Goal: Navigation & Orientation: Find specific page/section

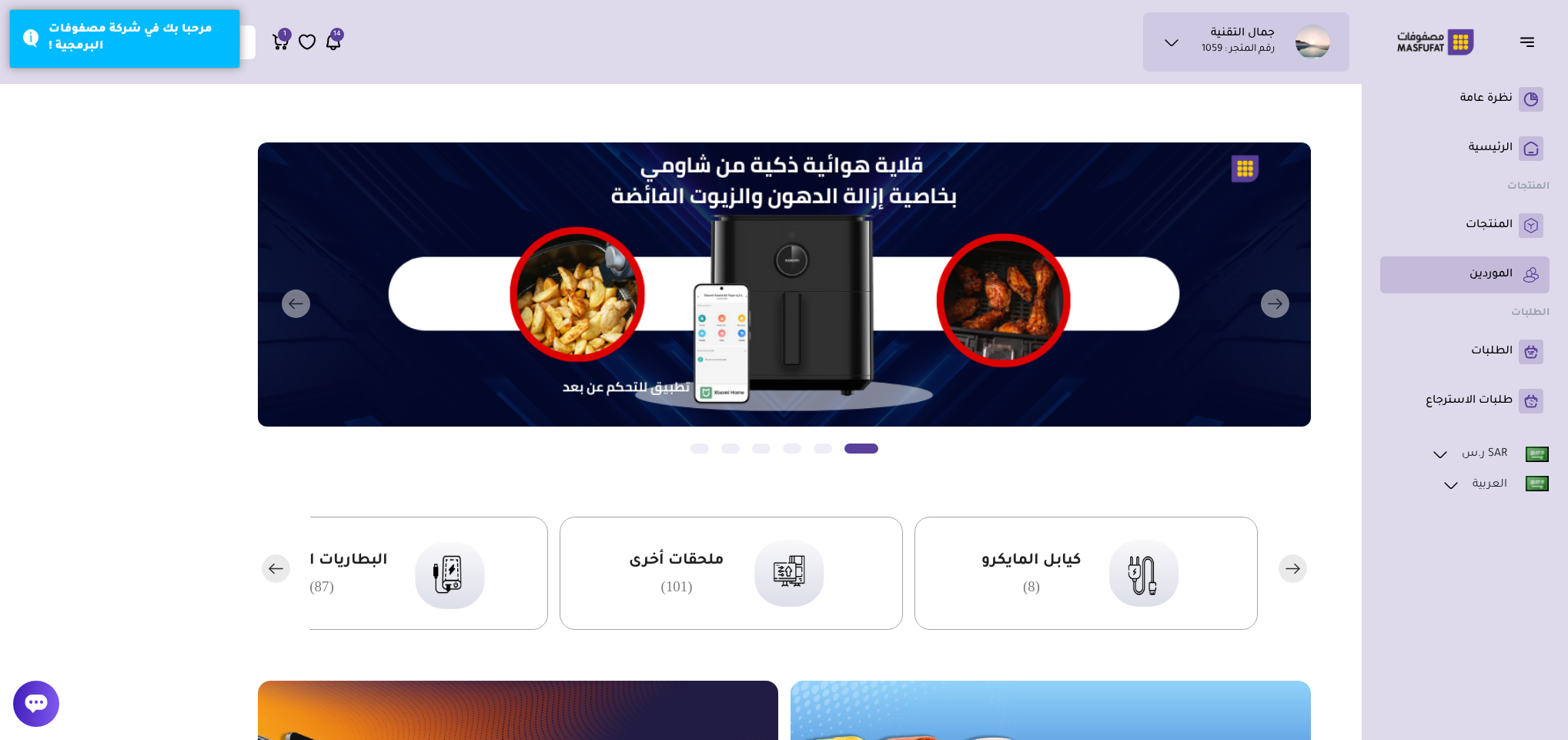
click at [1499, 280] on p "الموردين" at bounding box center [1491, 275] width 43 height 15
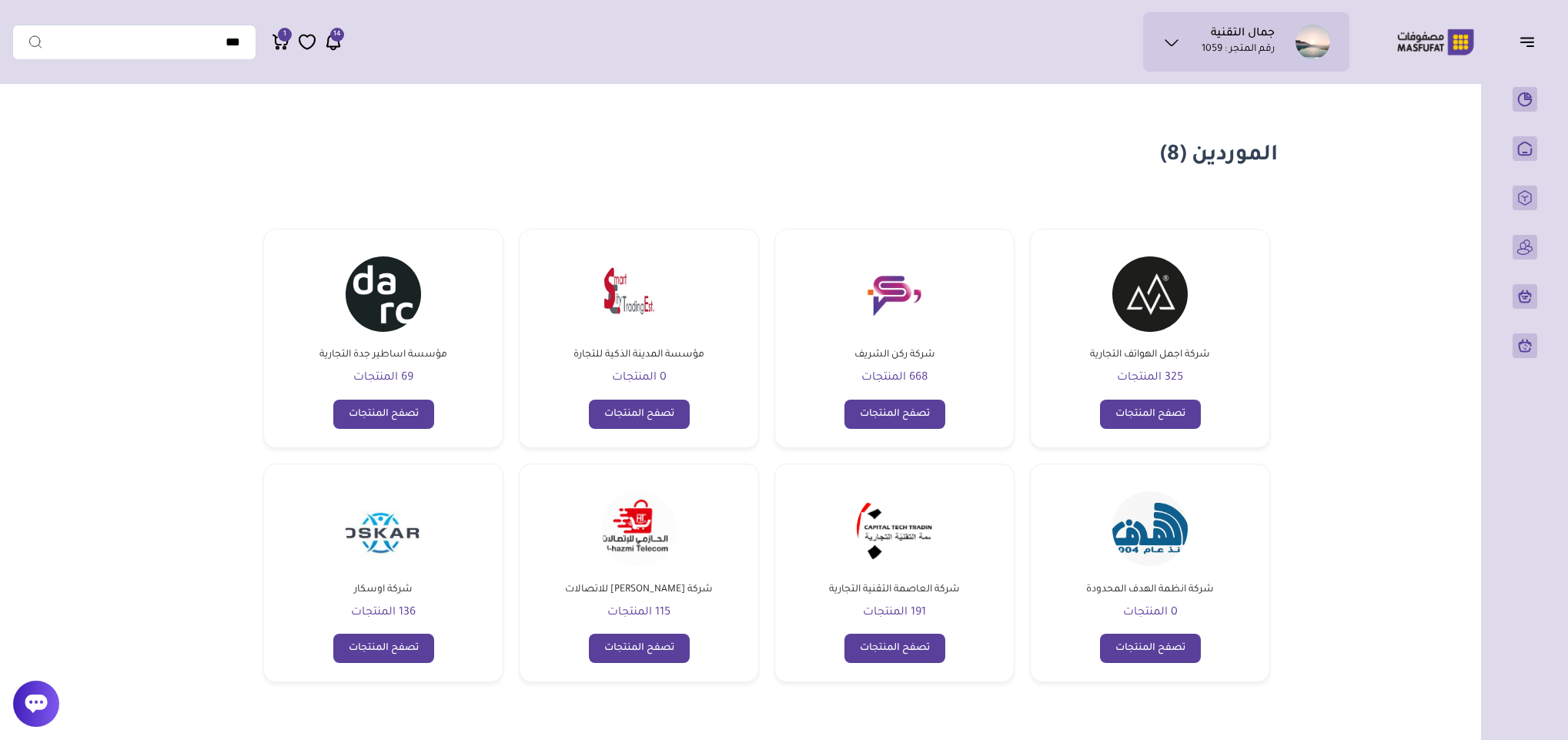
click at [1169, 326] on img at bounding box center [1149, 293] width 75 height 75
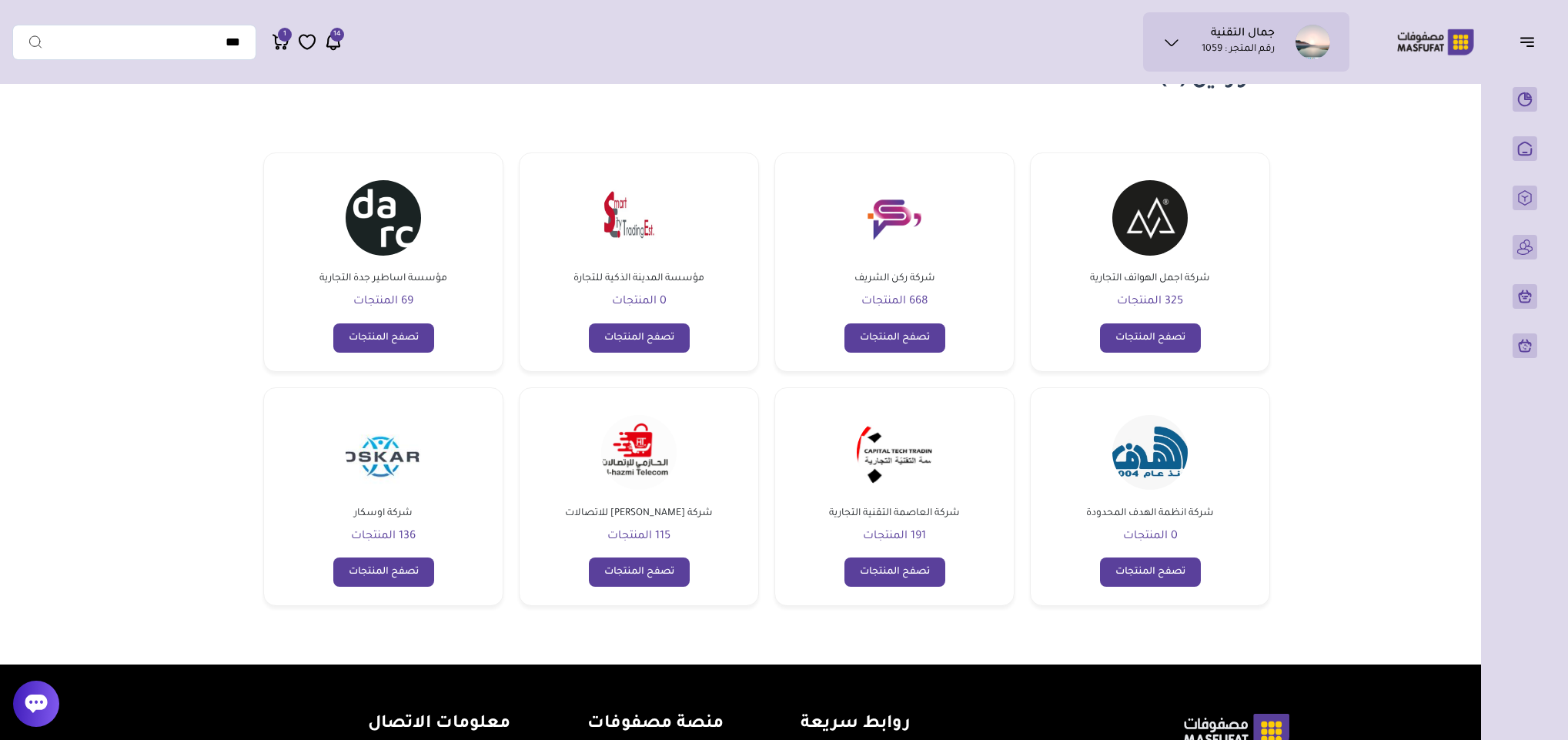
scroll to position [115, 0]
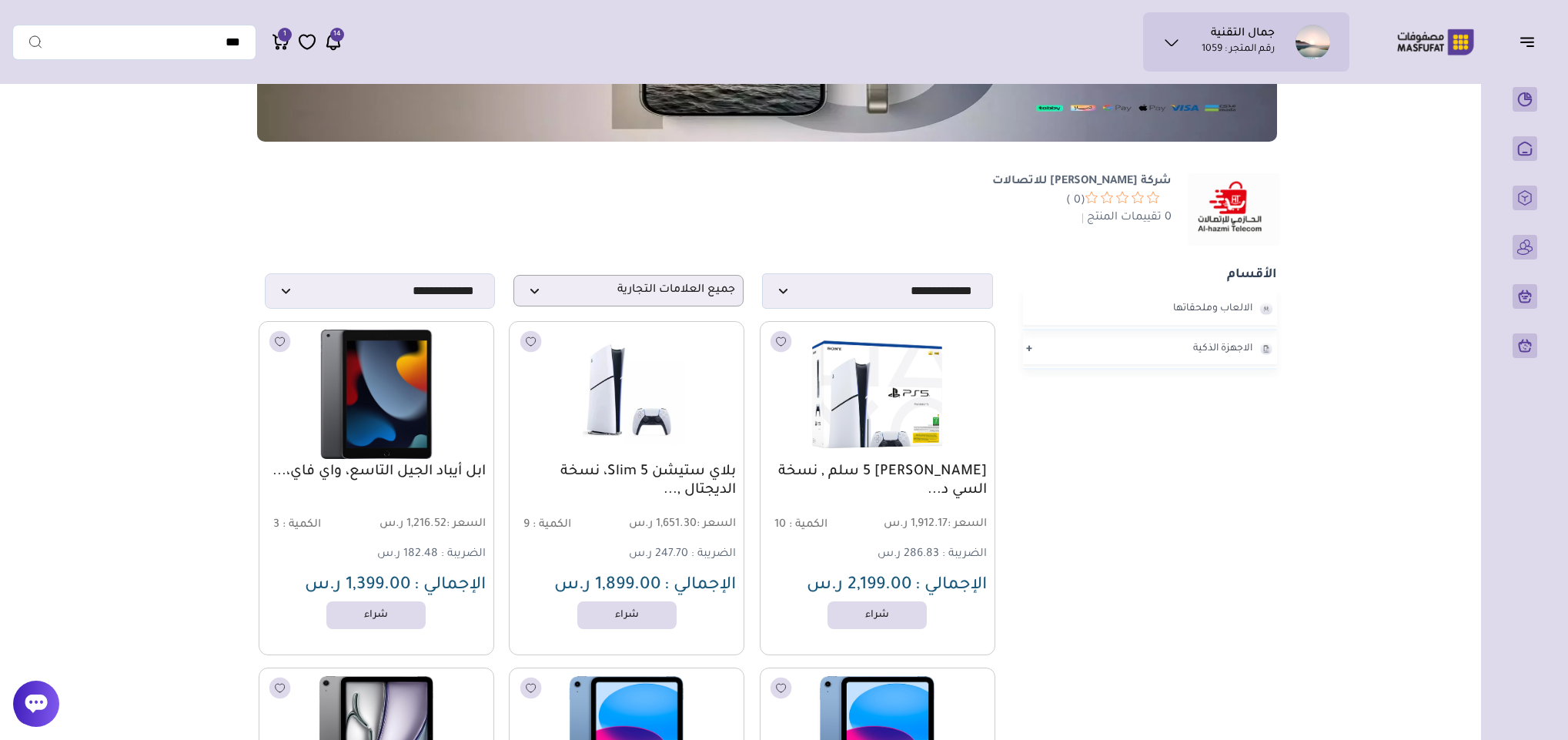
scroll to position [231, 0]
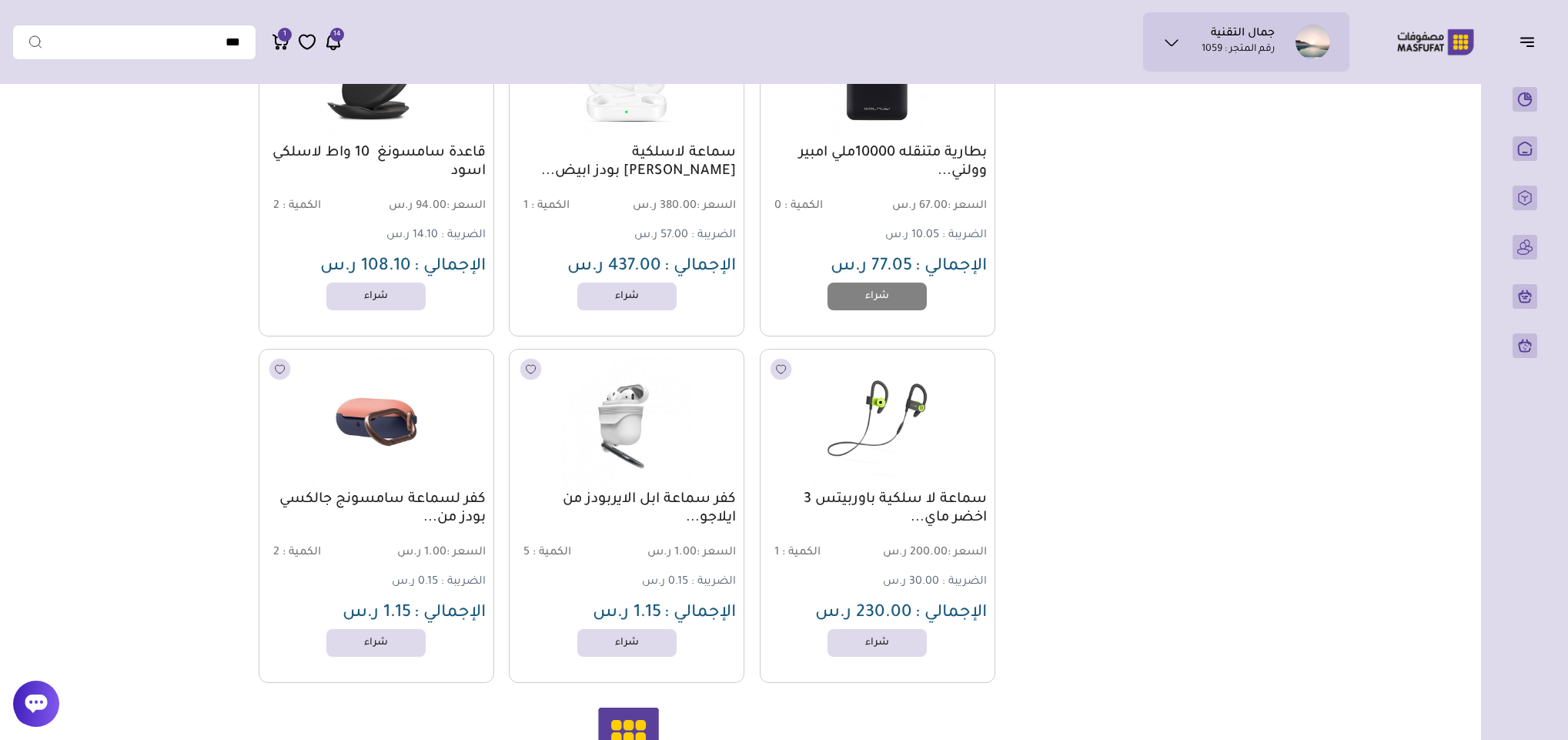
scroll to position [4444, 0]
